Goal: Check status: Check status

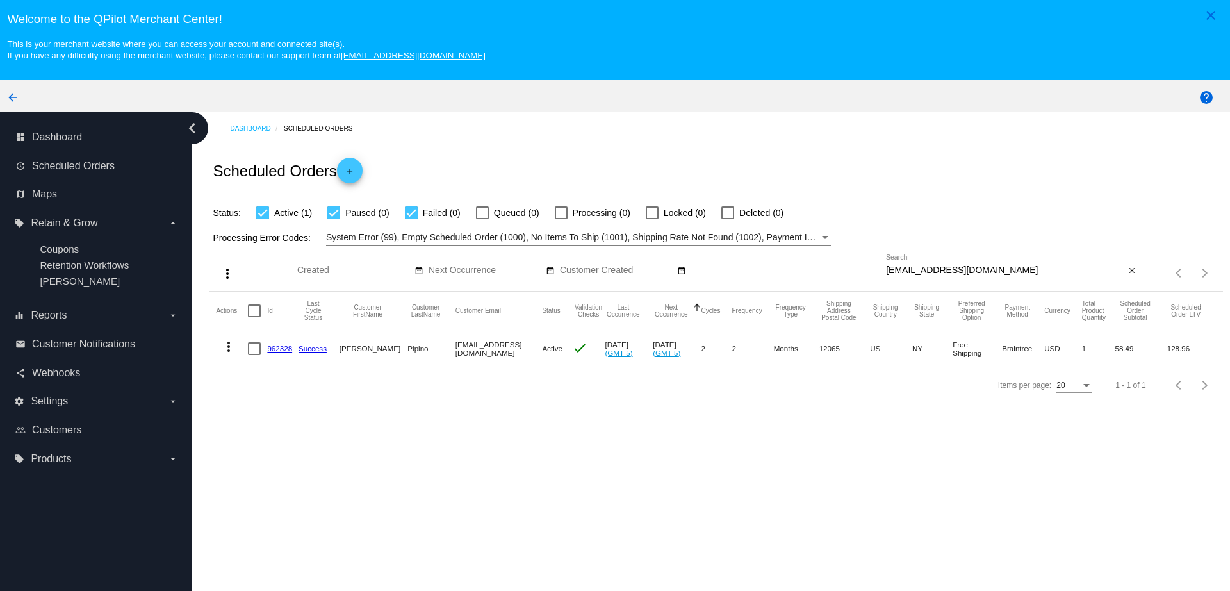
click at [277, 343] on mat-cell "962328" at bounding box center [282, 348] width 31 height 37
click at [279, 349] on link "962328" at bounding box center [279, 348] width 25 height 8
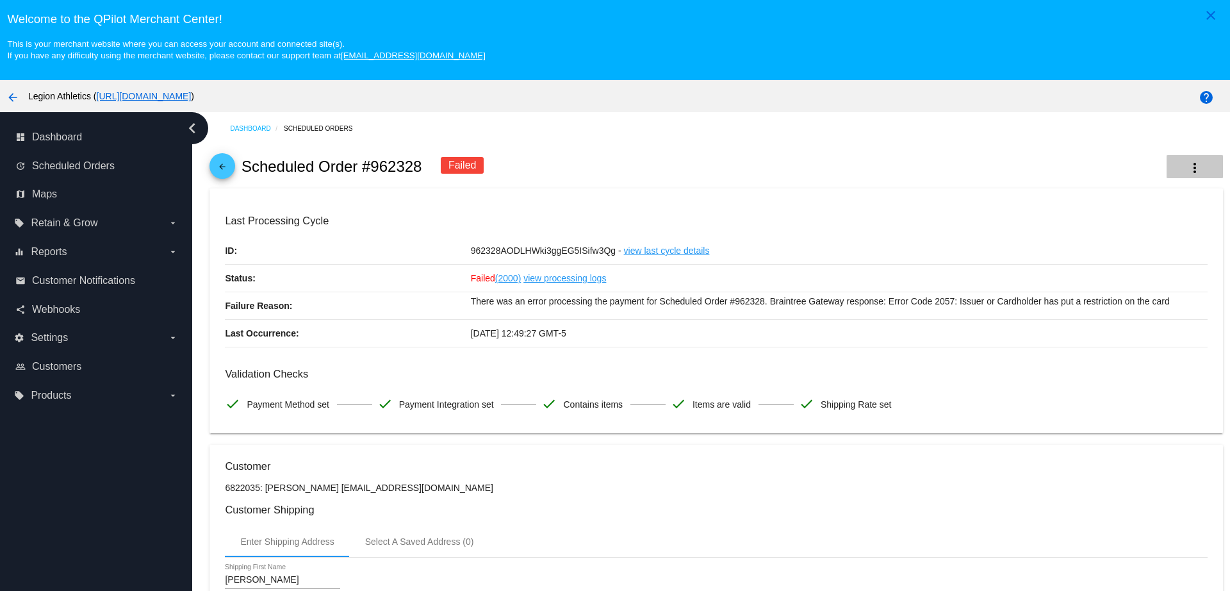
click at [1187, 171] on mat-icon "more_vert" at bounding box center [1194, 167] width 15 height 15
click at [859, 148] on div at bounding box center [615, 295] width 1230 height 591
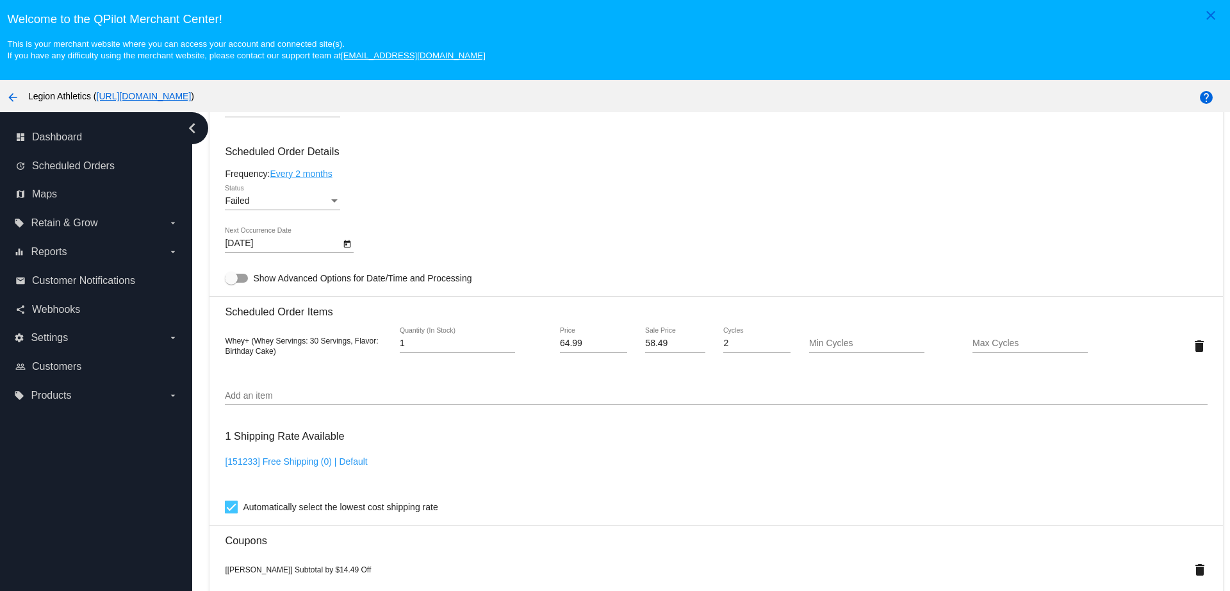
scroll to position [801, 0]
